Goal: Task Accomplishment & Management: Manage account settings

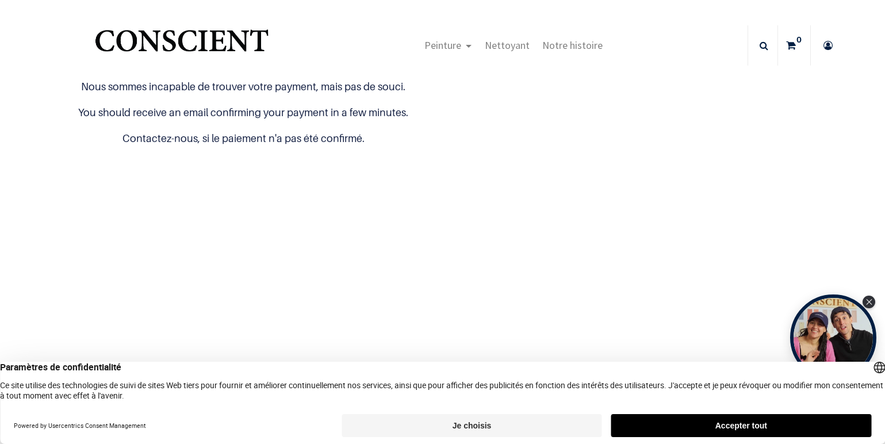
click at [481, 424] on button "Je choisis" at bounding box center [471, 425] width 260 height 23
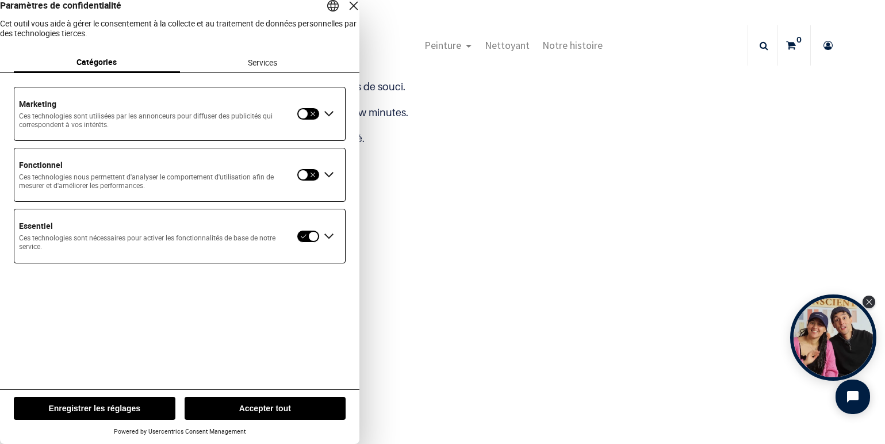
click at [309, 120] on button "button" at bounding box center [308, 113] width 23 height 13
click at [102, 408] on button "Enregistrer les réglages" at bounding box center [94, 408] width 161 height 23
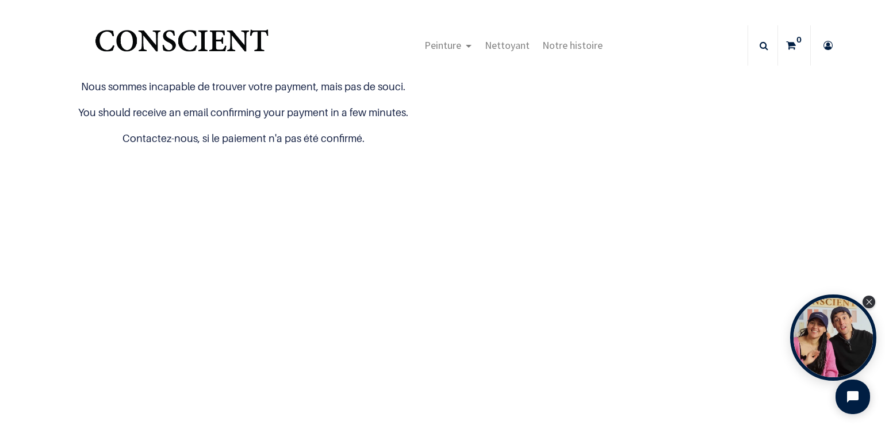
click at [822, 45] on icon at bounding box center [827, 45] width 18 height 40
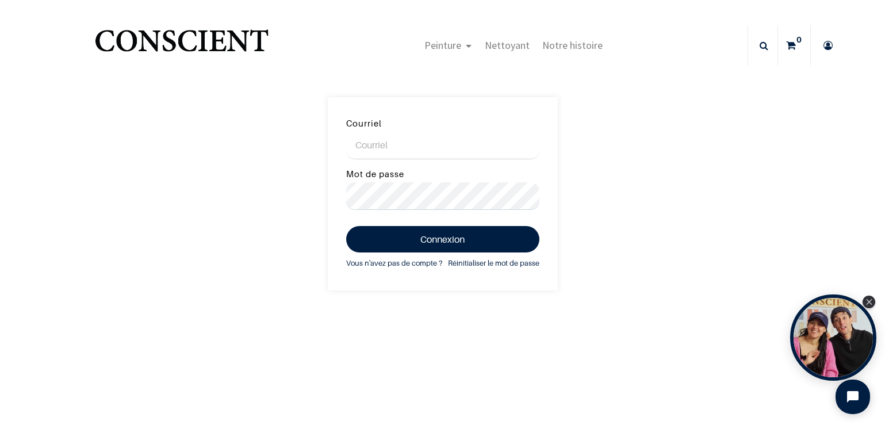
click at [407, 149] on input "Courriel" at bounding box center [442, 146] width 193 height 28
